Goal: Check status: Check status

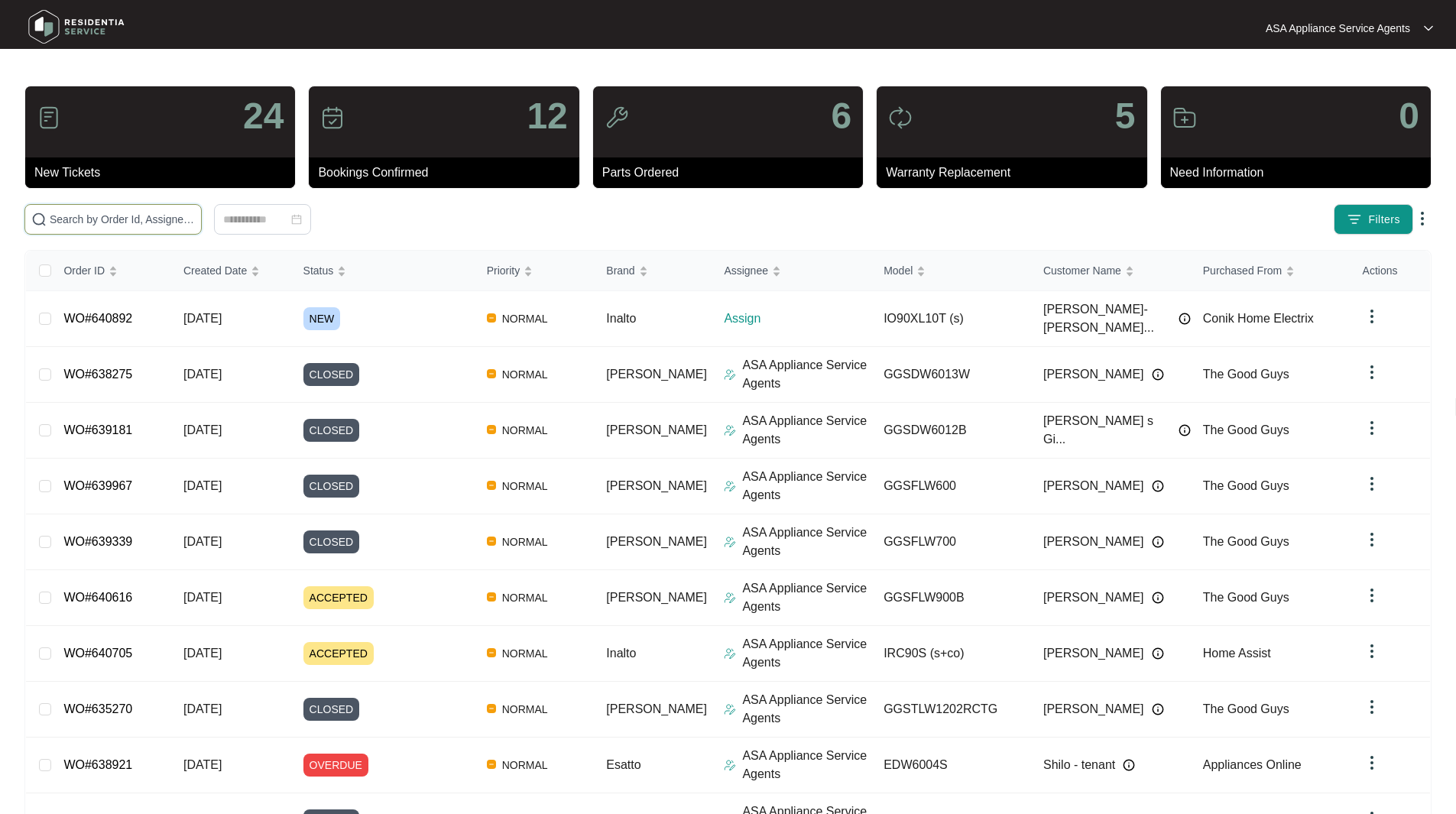
click at [147, 218] on input "text" at bounding box center [122, 219] width 145 height 17
paste input "GA3064"
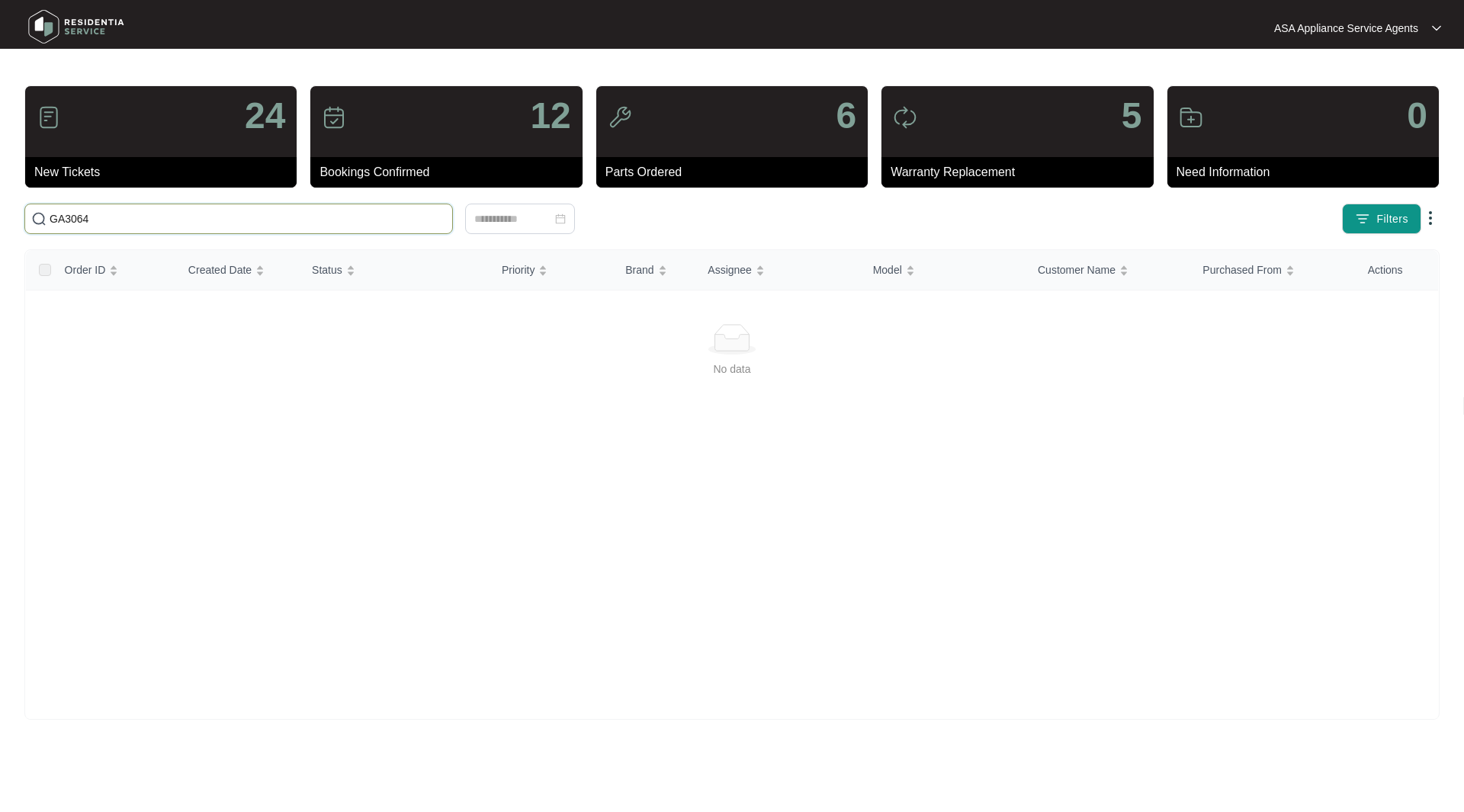
click at [135, 216] on input "GA3064" at bounding box center [248, 218] width 397 height 17
drag, startPoint x: 135, startPoint y: 216, endPoint x: 77, endPoint y: 124, distance: 108.8
click at [0, 201] on main "24 New Tickets 12 Bookings Confirmed 6 Parts Ordered 5 Warranty Replacement 0 N…" at bounding box center [732, 406] width 1464 height 812
click at [121, 206] on span "GA3064" at bounding box center [239, 218] width 429 height 30
click at [107, 215] on input "GA3064" at bounding box center [248, 218] width 397 height 17
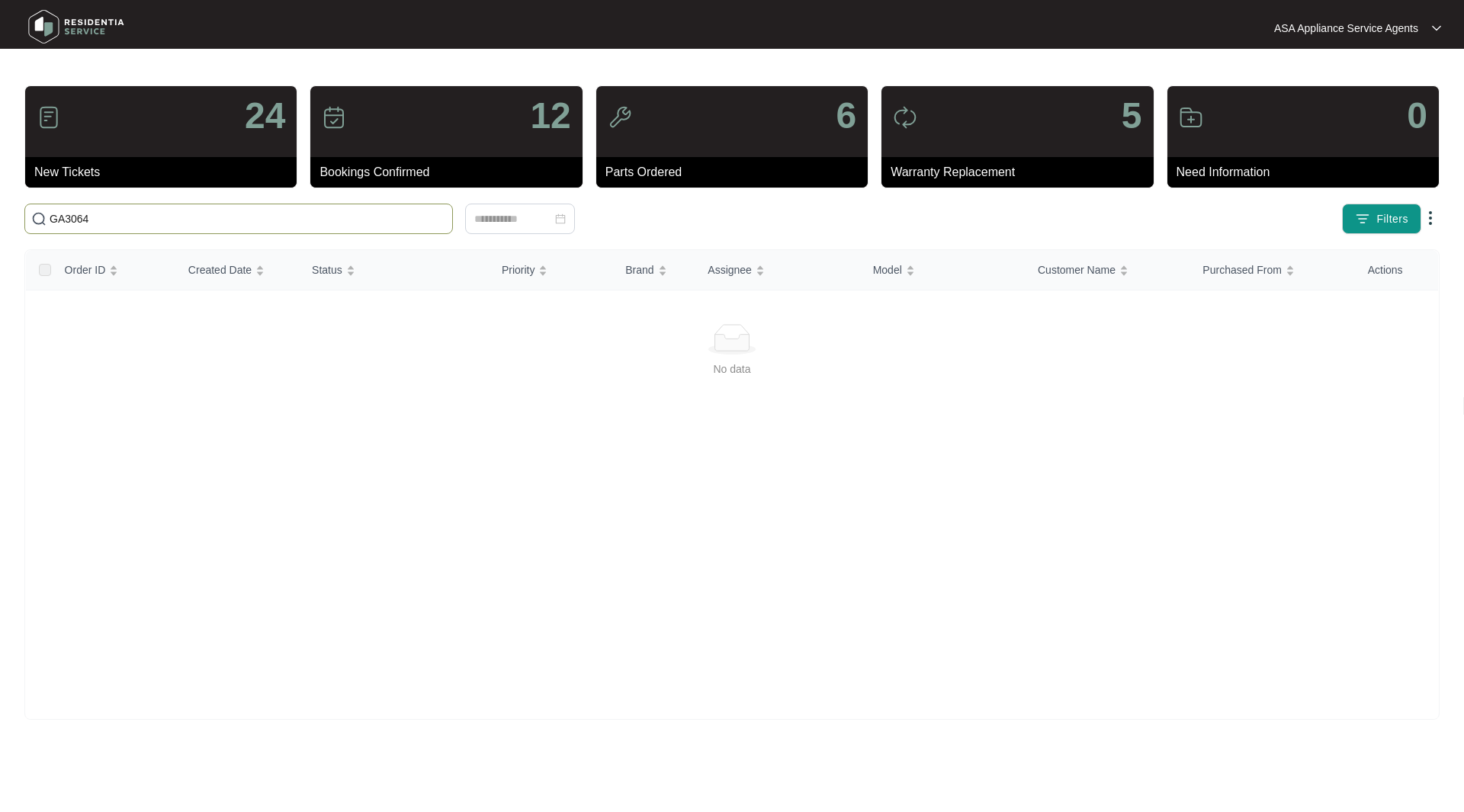
paste input "635123"
type input "G"
paste input "635123"
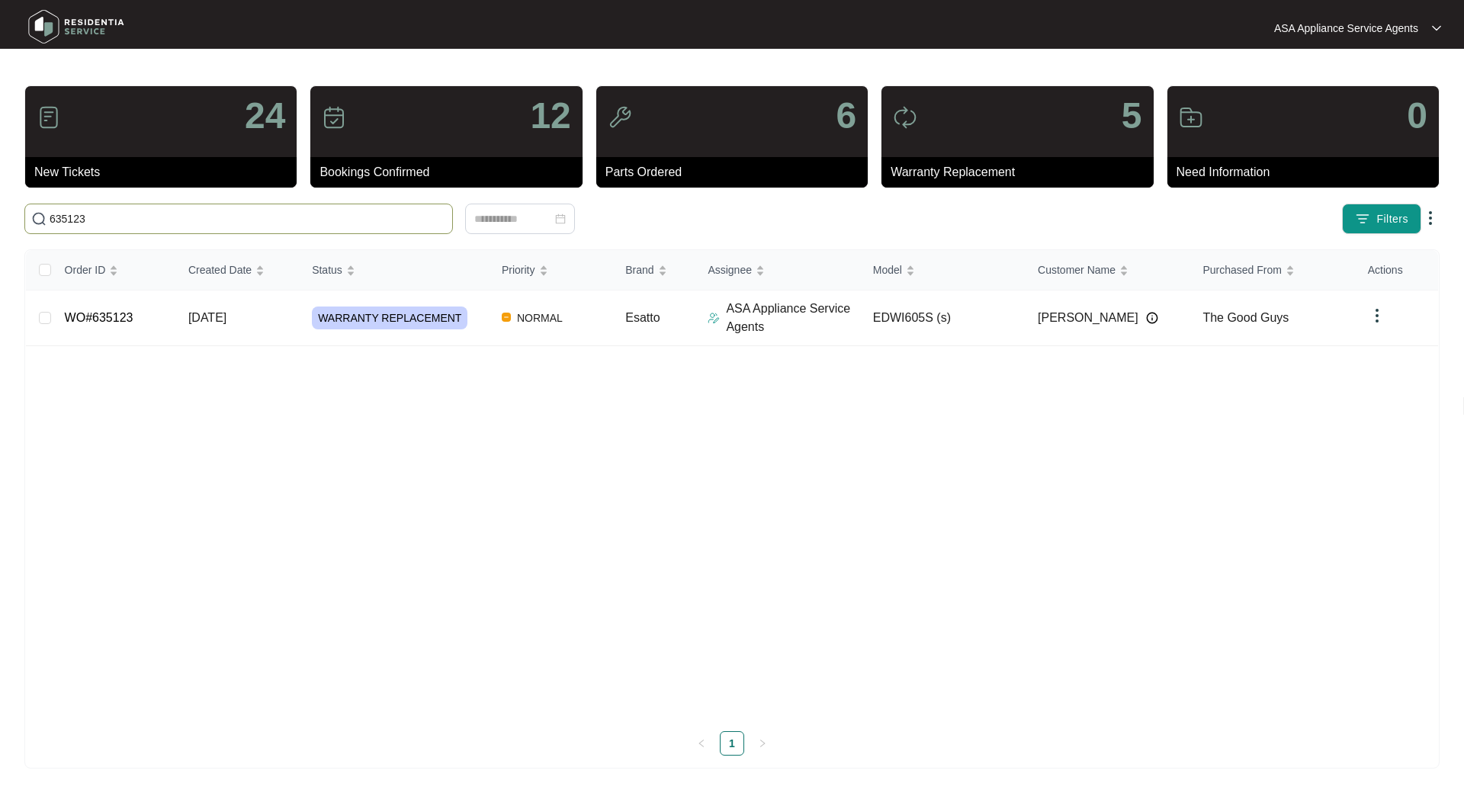
type input "635123"
click at [117, 311] on link "WO#635123" at bounding box center [99, 317] width 69 height 13
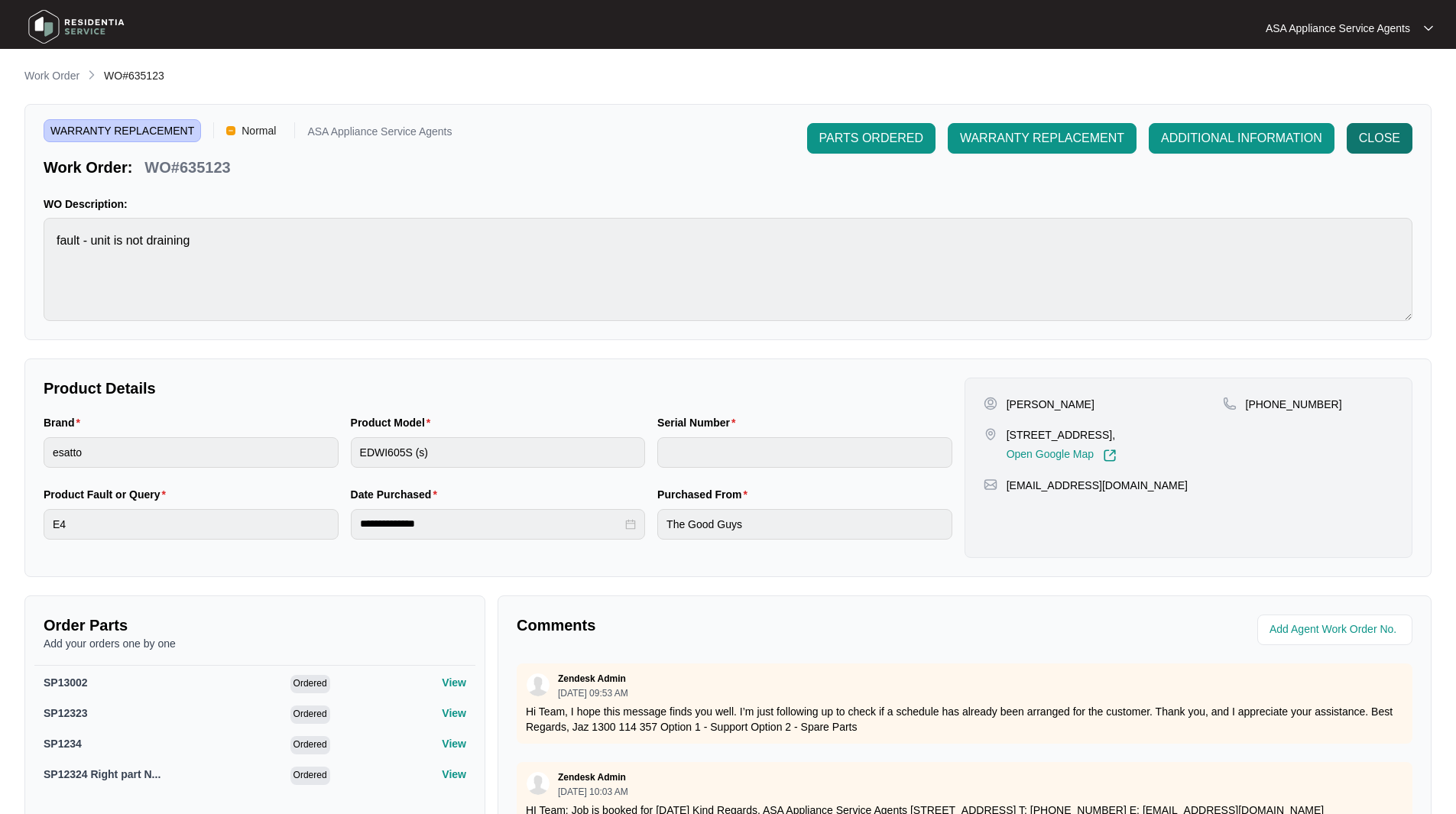
click at [1373, 138] on span "CLOSE" at bounding box center [1379, 138] width 41 height 18
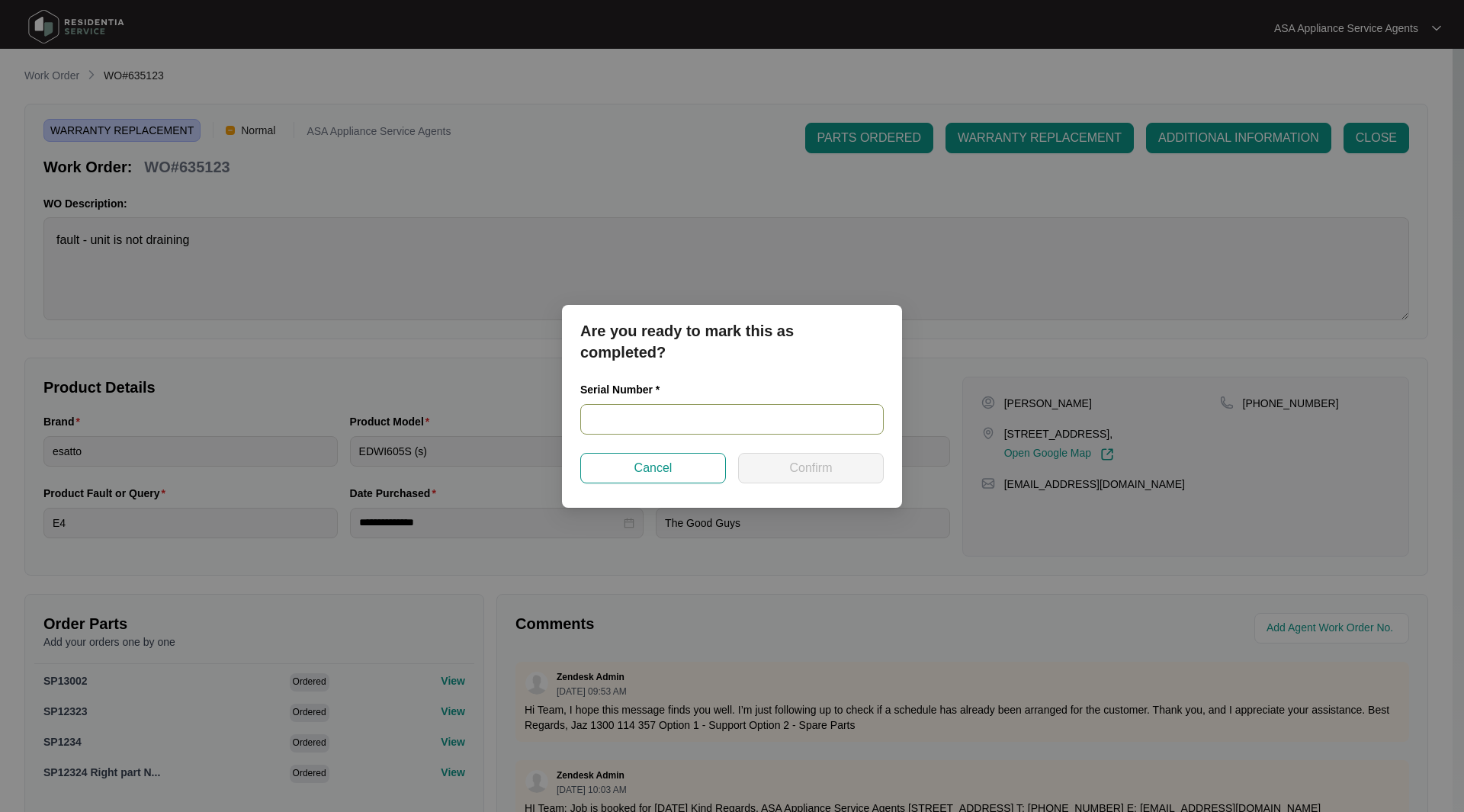
drag, startPoint x: 600, startPoint y: 424, endPoint x: 649, endPoint y: 429, distance: 49.3
click at [600, 423] on input "text" at bounding box center [732, 419] width 303 height 30
paste input "23105935100100079"
type input "23105935100100079"
click at [690, 474] on button "Cancel" at bounding box center [653, 468] width 146 height 30
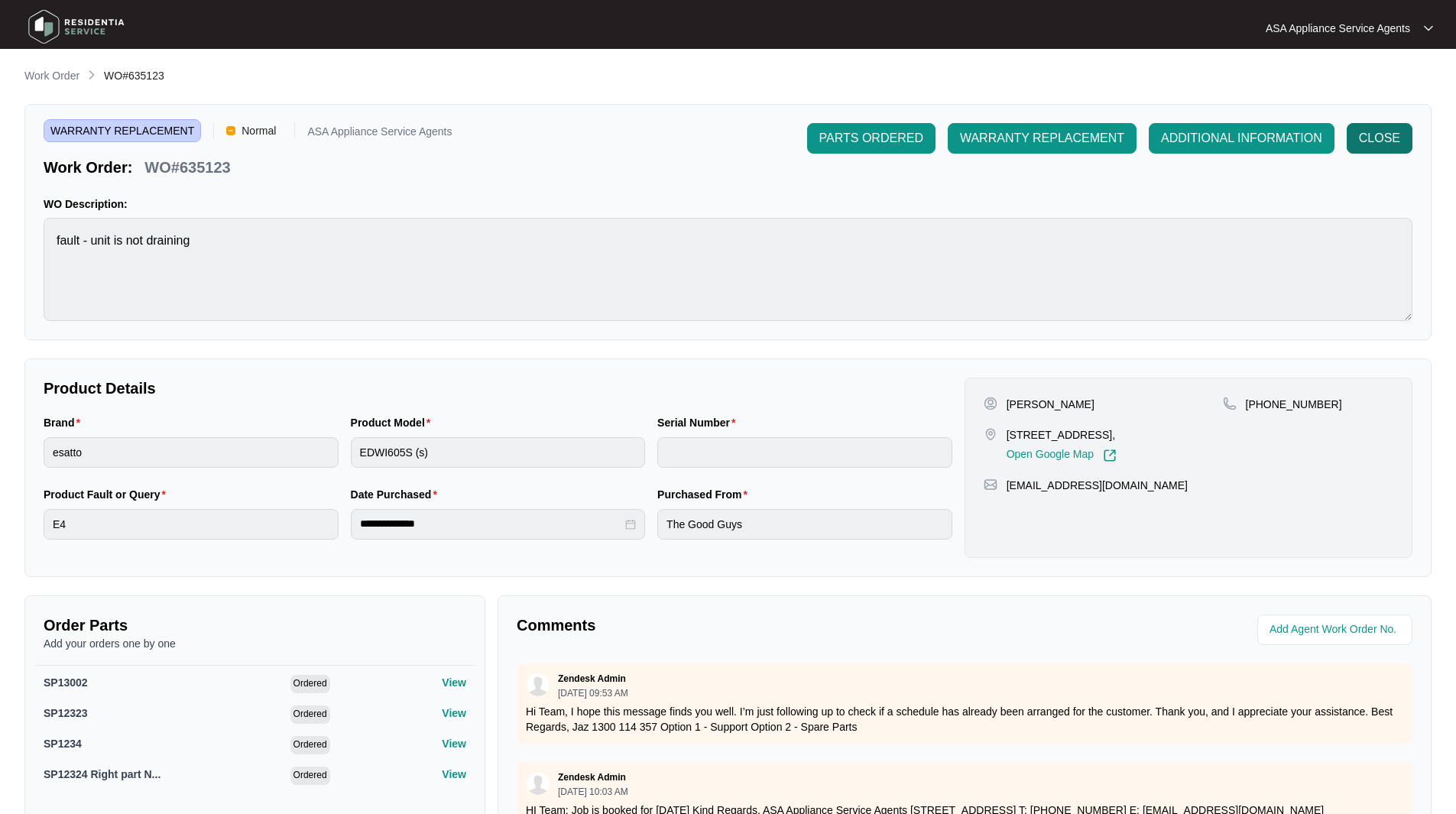
click at [1381, 140] on span "CLOSE" at bounding box center [1379, 138] width 41 height 18
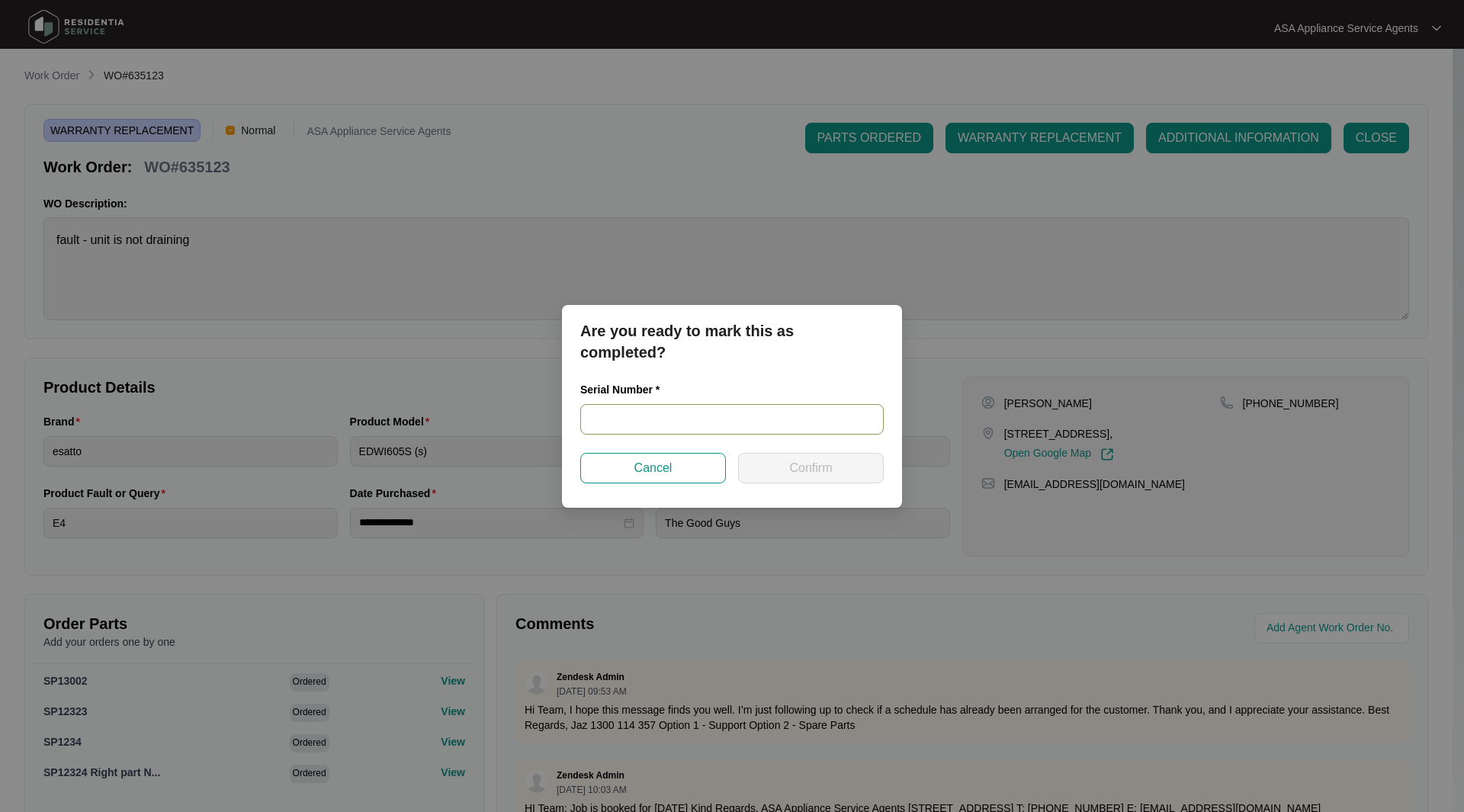
click at [617, 419] on input "text" at bounding box center [732, 419] width 303 height 30
paste input "23105935100100079"
type input "23105935100100079"
click at [833, 472] on button "Confirm" at bounding box center [812, 468] width 146 height 30
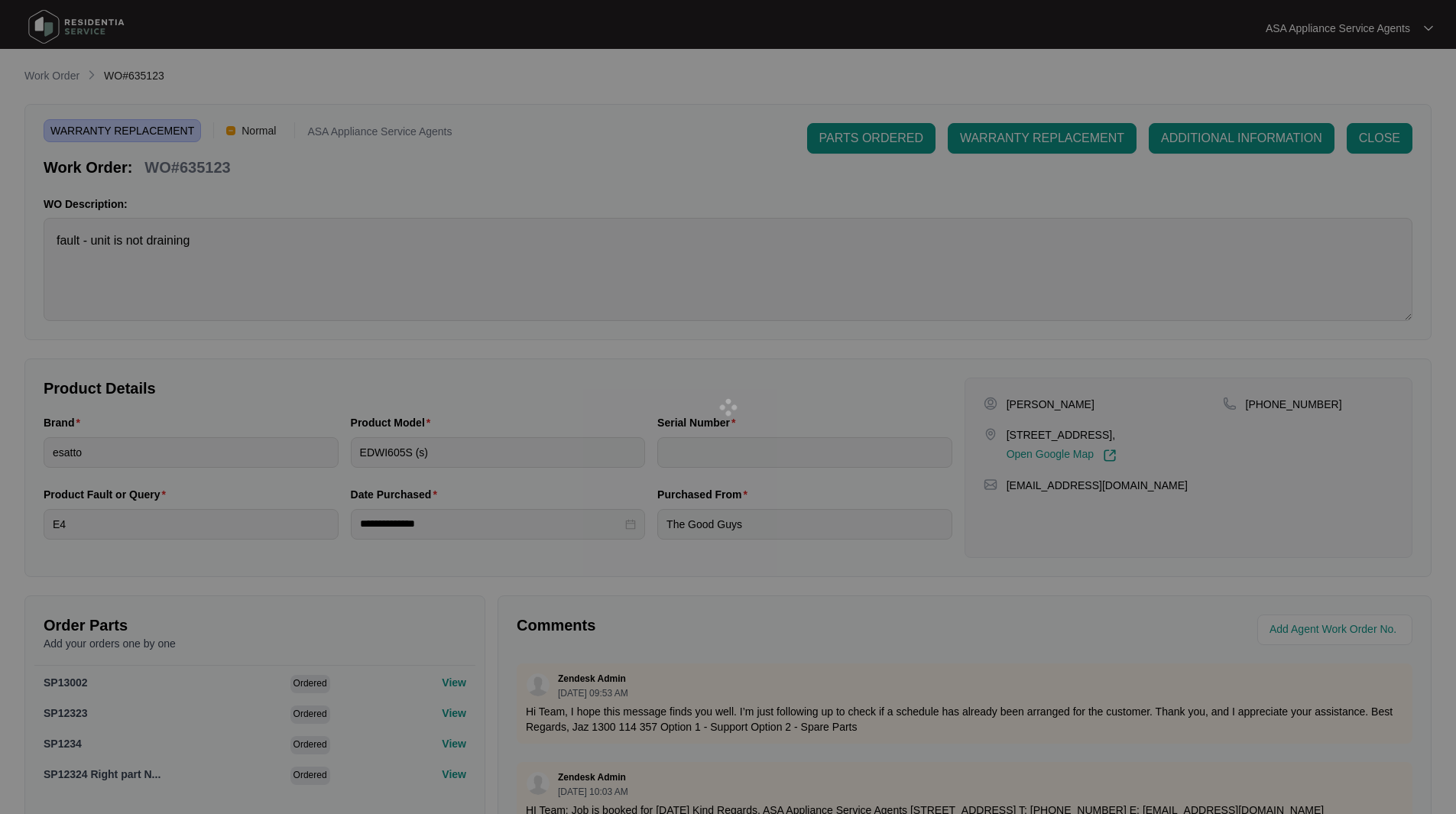
type input "23105935100100079"
